Goal: Communication & Community: Answer question/provide support

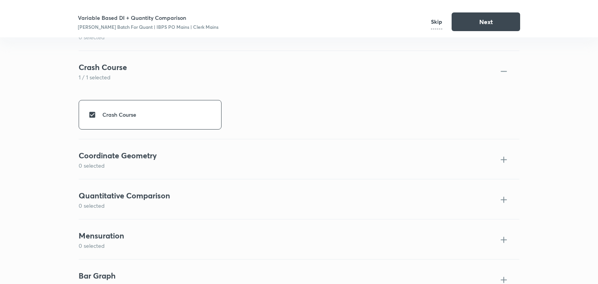
scroll to position [870, 0]
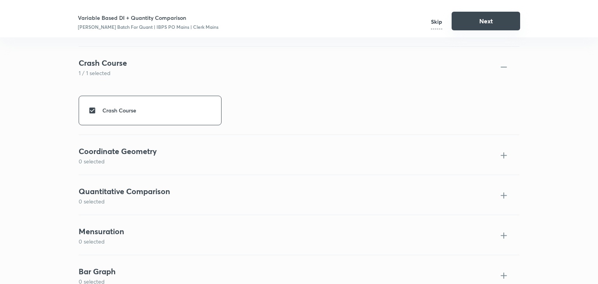
click at [486, 15] on button "Next" at bounding box center [485, 21] width 68 height 19
click at [482, 23] on button "Next" at bounding box center [485, 21] width 68 height 19
